Goal: Use online tool/utility: Utilize a website feature to perform a specific function

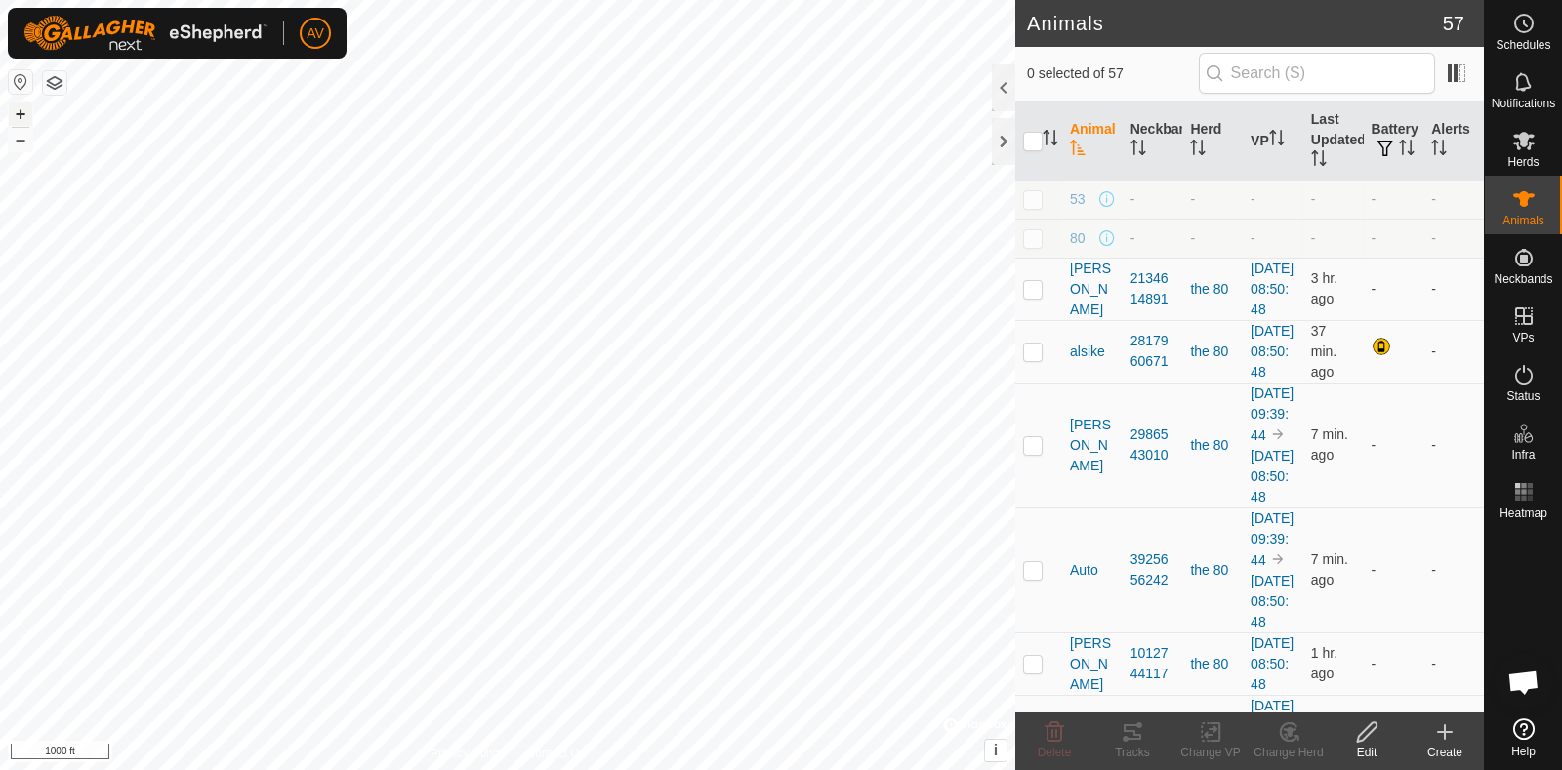
click at [20, 114] on button "+" at bounding box center [20, 113] width 23 height 23
click at [20, 116] on button "+" at bounding box center [20, 113] width 23 height 23
click at [30, 143] on button "–" at bounding box center [20, 139] width 23 height 23
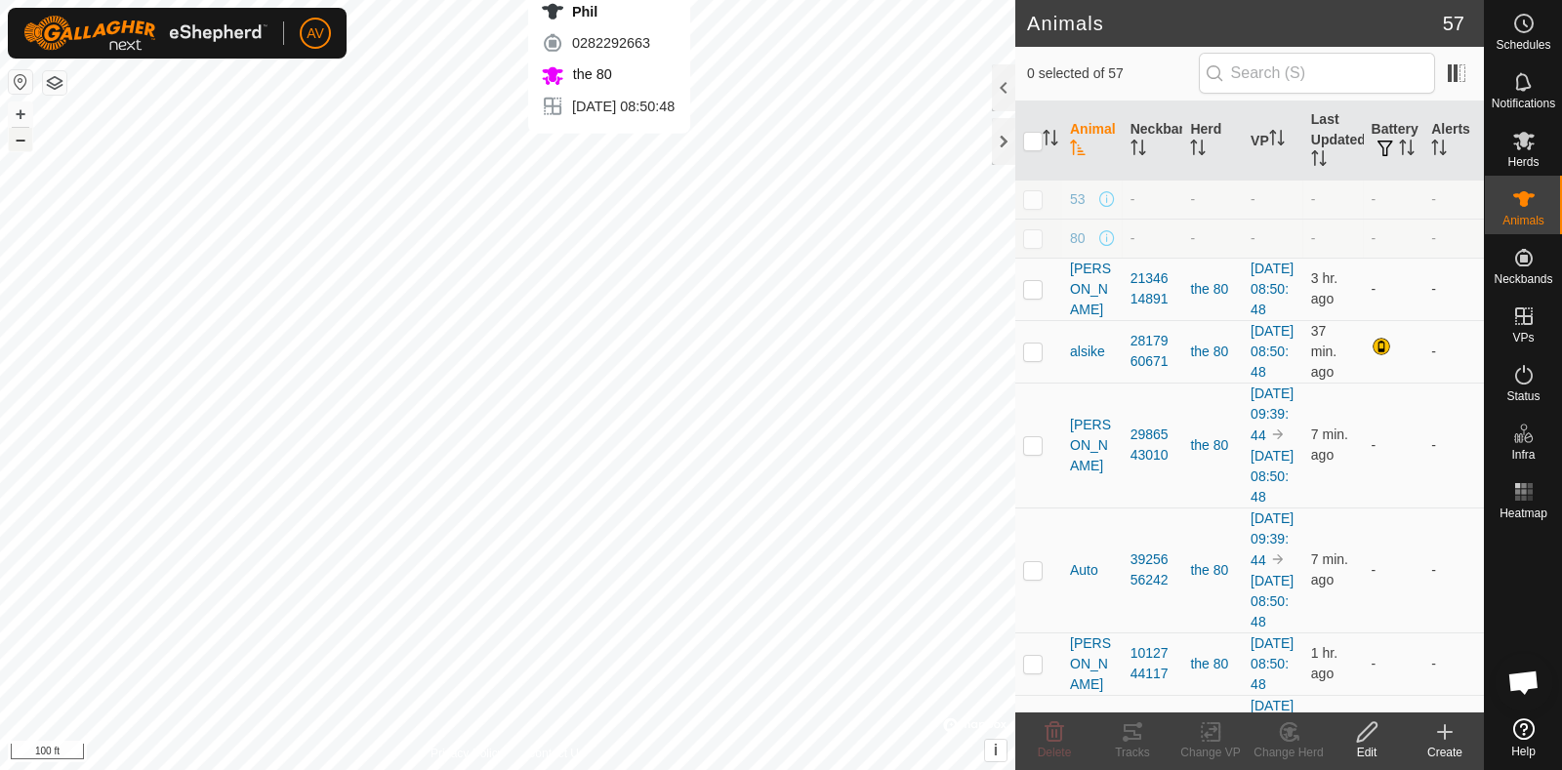
checkbox input "true"
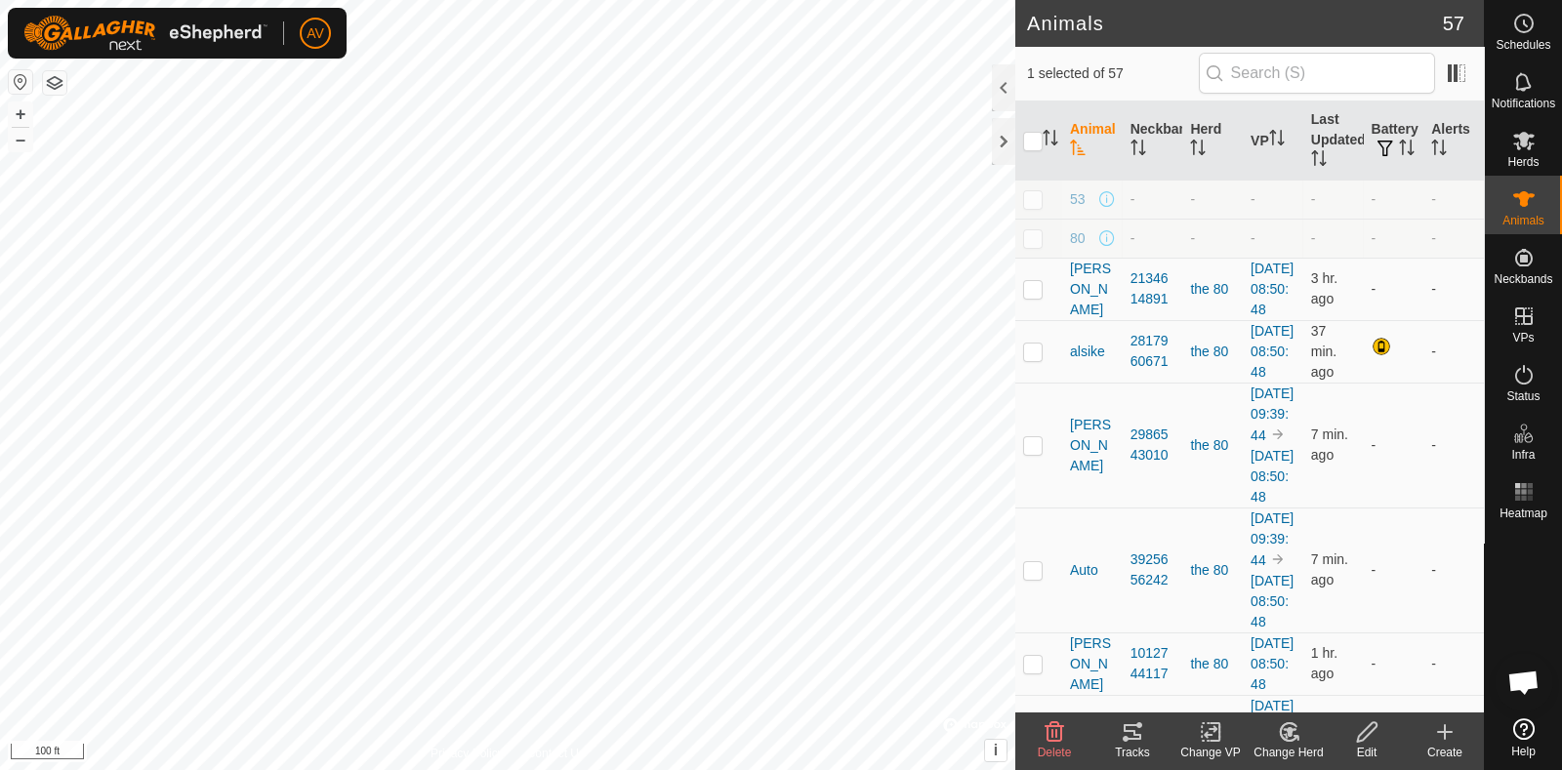
click at [1152, 736] on tracks-svg-icon at bounding box center [1132, 731] width 78 height 23
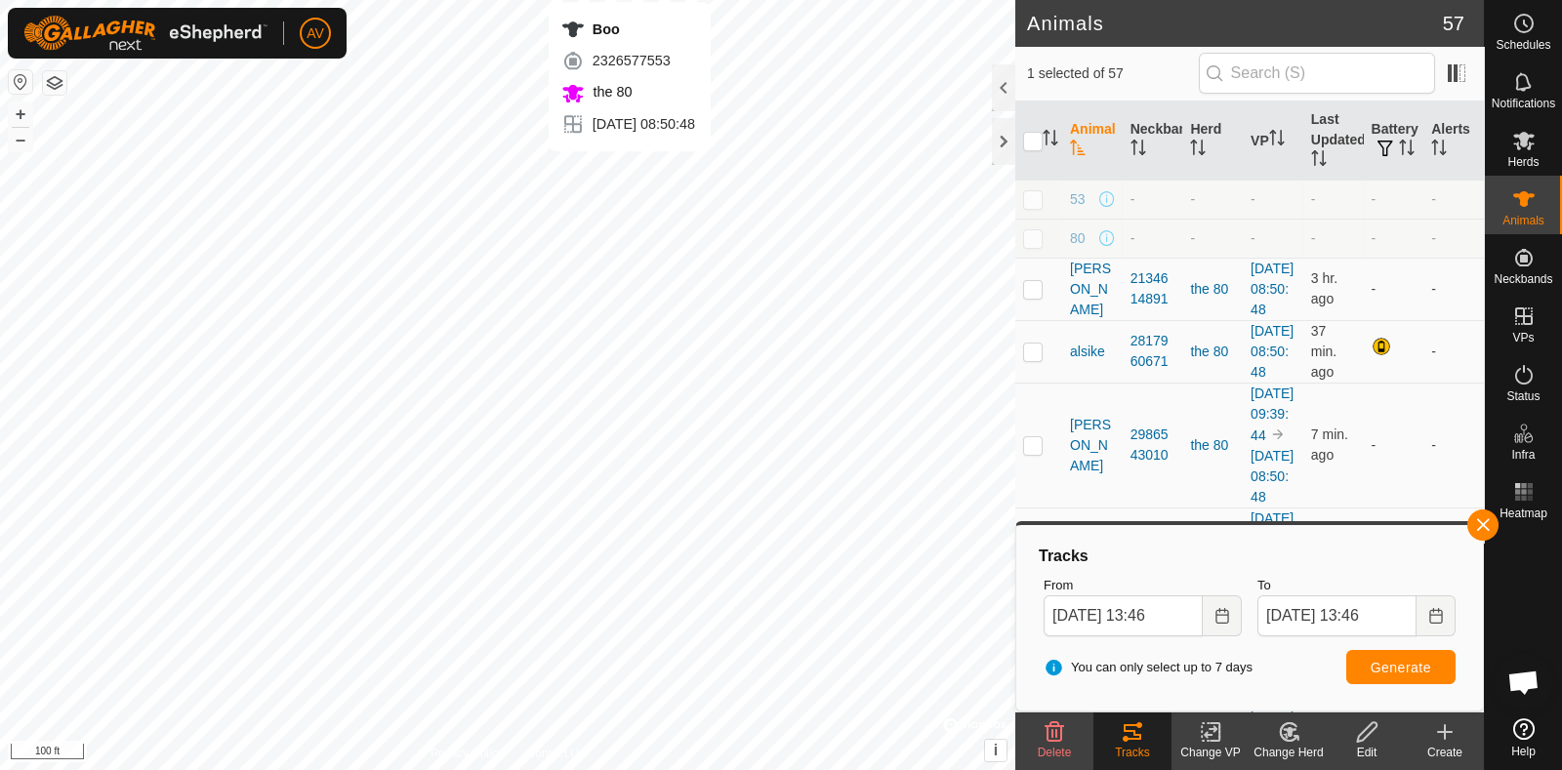
checkbox input "true"
checkbox input "false"
click at [1152, 743] on tracks-svg-icon at bounding box center [1132, 731] width 78 height 23
click at [1396, 662] on span "Generate" at bounding box center [1400, 668] width 61 height 16
checkbox input "false"
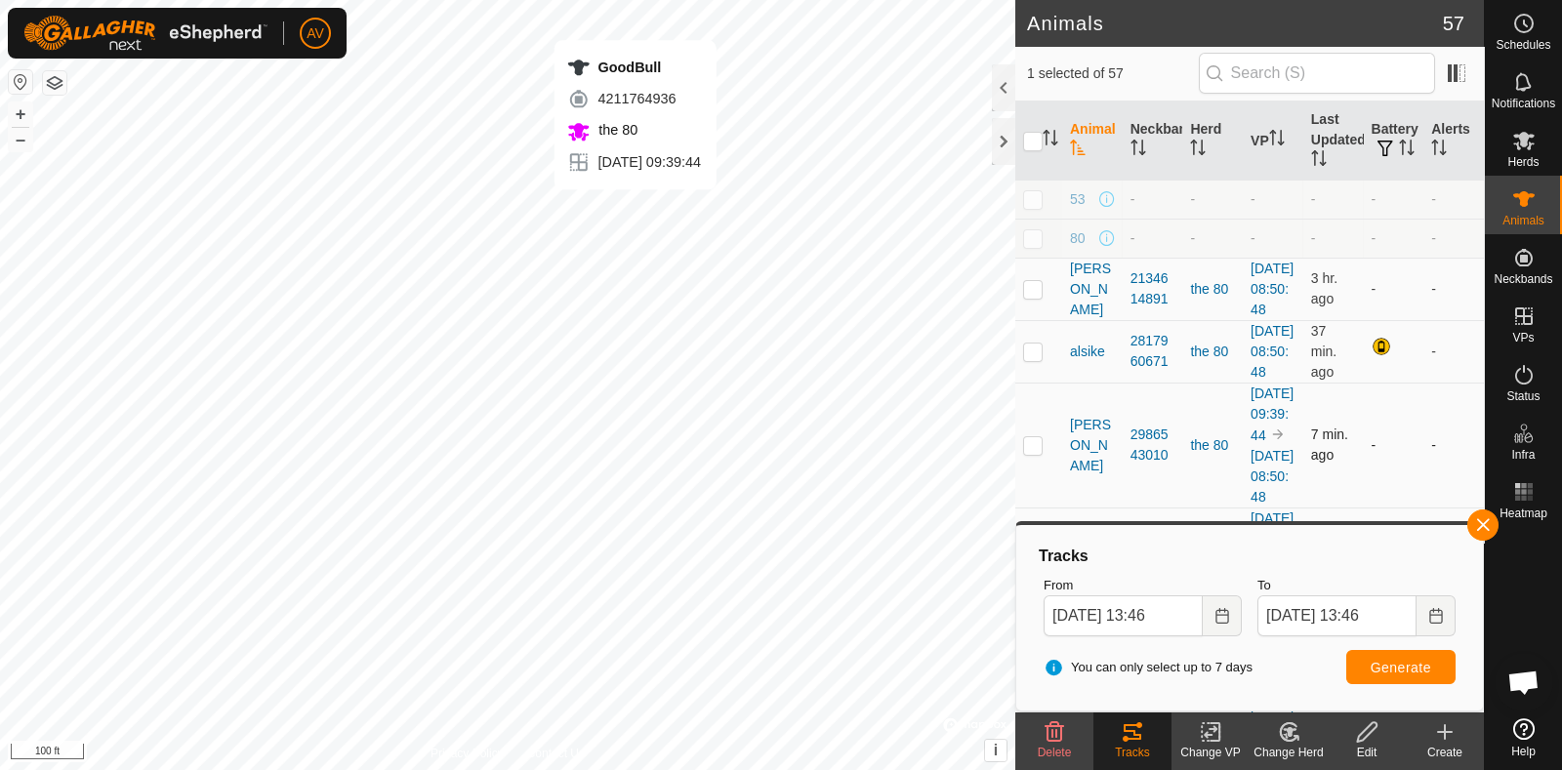
checkbox input "true"
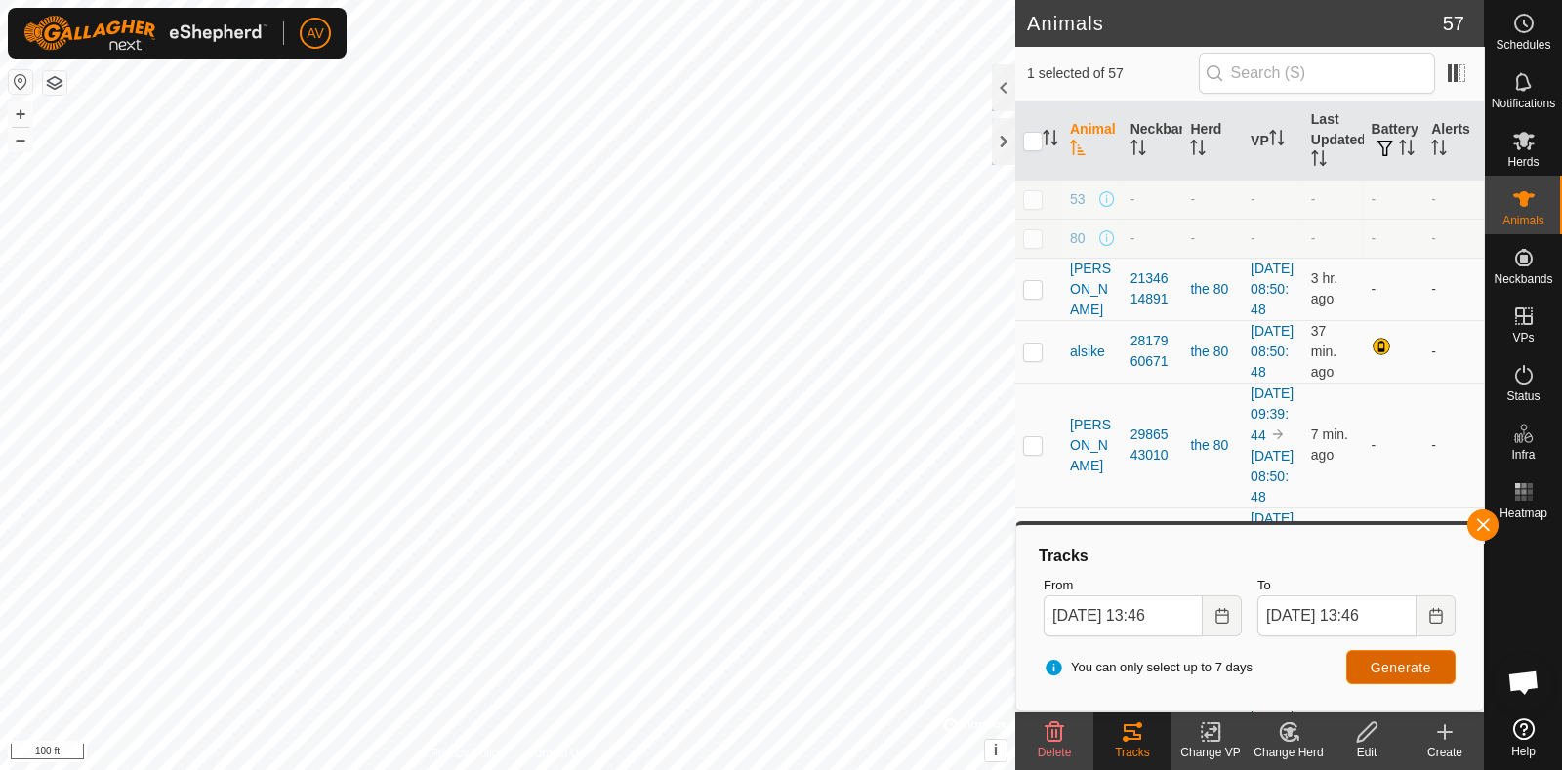
click at [1418, 672] on span "Generate" at bounding box center [1400, 668] width 61 height 16
